Goal: Find specific page/section: Find specific page/section

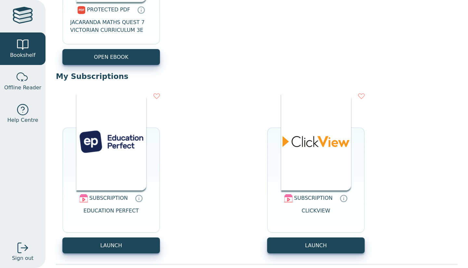
scroll to position [740, 0]
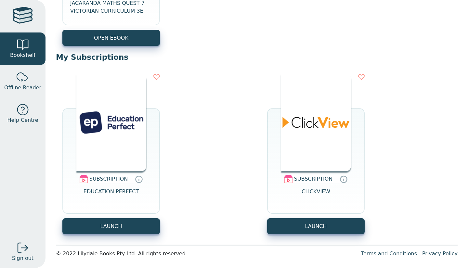
click at [139, 181] on icon at bounding box center [139, 179] width 0 height 1
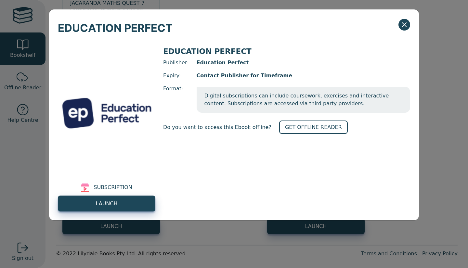
click at [399, 28] on div "EDUCATION PERFECT" at bounding box center [234, 23] width 370 height 28
click at [405, 23] on icon "Close" at bounding box center [405, 25] width 8 height 8
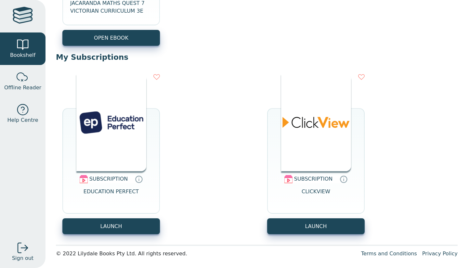
click at [342, 179] on icon at bounding box center [344, 179] width 7 height 7
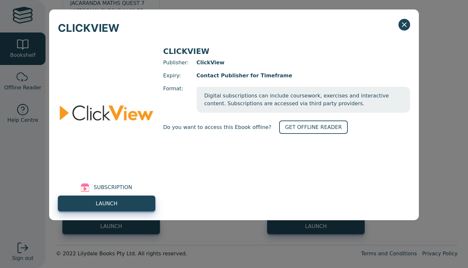
click at [403, 30] on button "Close" at bounding box center [405, 25] width 12 height 12
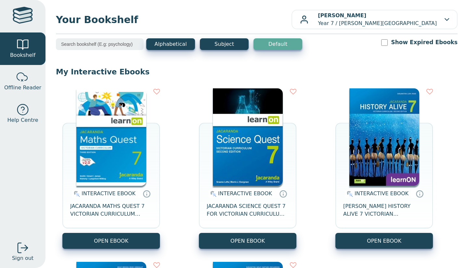
scroll to position [0, 0]
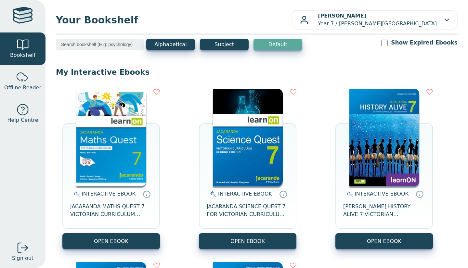
click at [171, 43] on button "Alphabetical" at bounding box center [170, 45] width 49 height 12
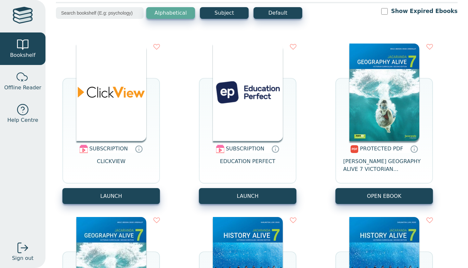
scroll to position [0, 0]
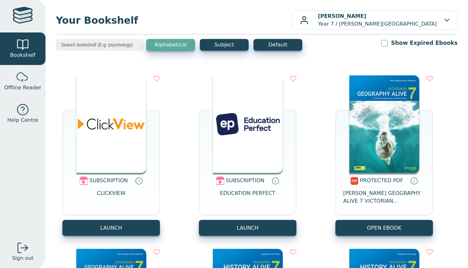
click at [167, 45] on button "Alphabetical" at bounding box center [170, 45] width 49 height 12
click at [167, 49] on button "Alphabetical" at bounding box center [170, 45] width 49 height 12
click at [280, 41] on button "Default" at bounding box center [278, 45] width 49 height 12
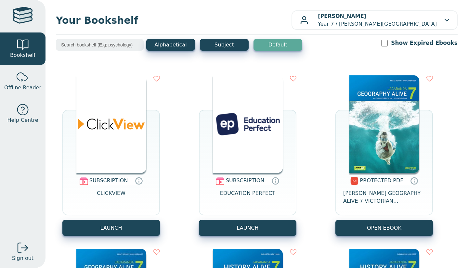
click at [232, 46] on button "Subject" at bounding box center [224, 45] width 49 height 12
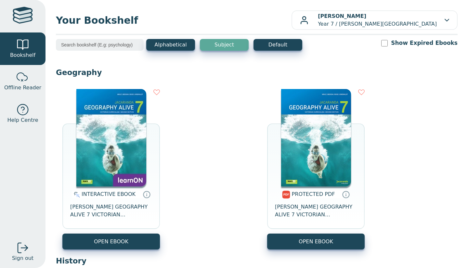
click at [284, 50] on button "Default" at bounding box center [278, 45] width 49 height 12
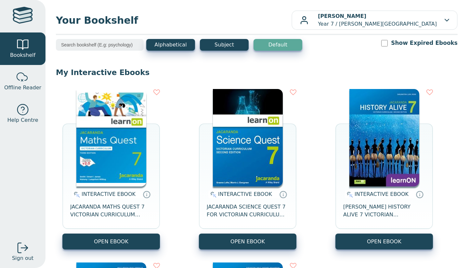
click at [18, 11] on div at bounding box center [23, 16] width 20 height 19
click at [18, 82] on div at bounding box center [22, 77] width 13 height 13
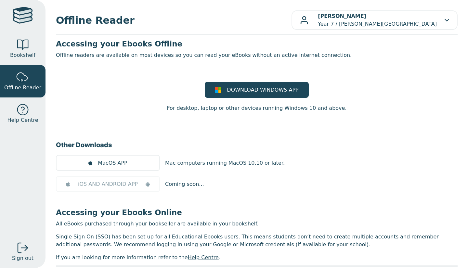
click at [5, 46] on link "Bookshelf" at bounding box center [23, 49] width 46 height 33
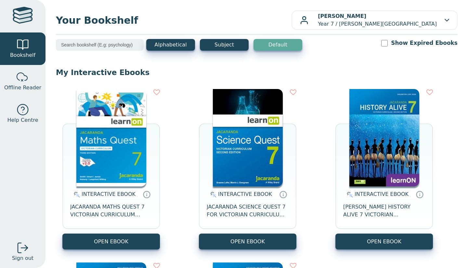
click at [389, 20] on p "[PERSON_NAME] Year 7 / [PERSON_NAME][GEOGRAPHIC_DATA][DEMOGRAPHIC_DATA]" at bounding box center [377, 20] width 119 height 16
click at [404, 49] on link "Profile" at bounding box center [422, 49] width 60 height 10
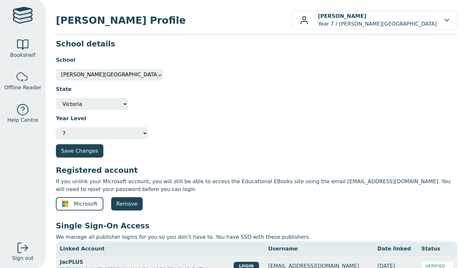
click at [127, 129] on select "Please select your year level Not Specified 7 8 9 10 11 12" at bounding box center [102, 133] width 92 height 12
click at [419, 221] on h3 "Single Sign-On Access" at bounding box center [257, 226] width 402 height 10
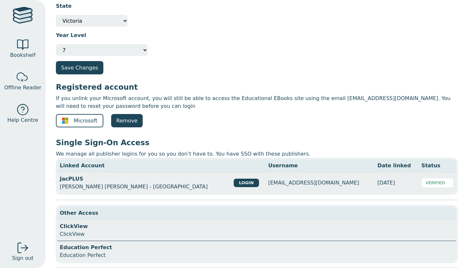
scroll to position [106, 0]
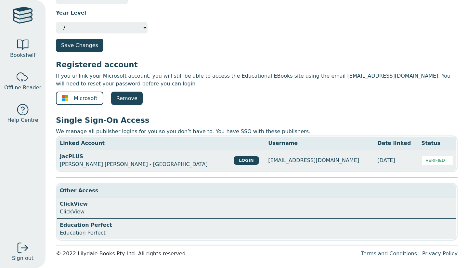
click at [27, 50] on div at bounding box center [22, 44] width 13 height 13
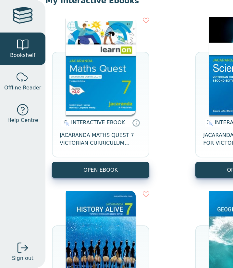
scroll to position [74, 10]
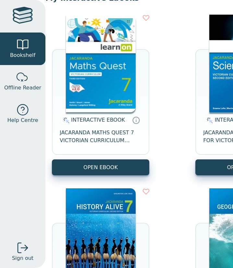
click at [117, 141] on span "JACARANDA MATHS QUEST 7 VICTORIAN CURRICULUM LEARNON EBOOK 3E" at bounding box center [101, 137] width 82 height 16
